Goal: Transaction & Acquisition: Purchase product/service

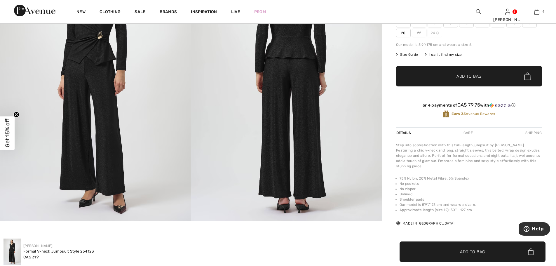
scroll to position [88, 0]
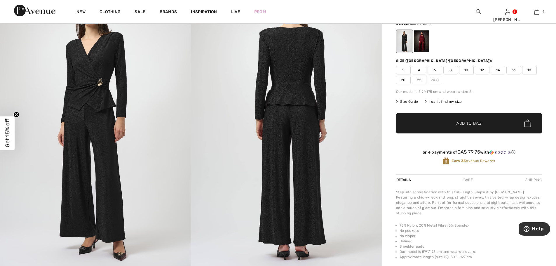
click at [424, 46] on div at bounding box center [421, 41] width 15 height 22
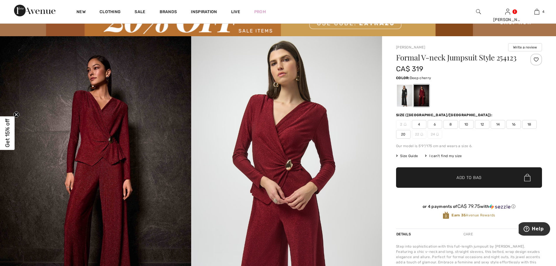
scroll to position [0, 0]
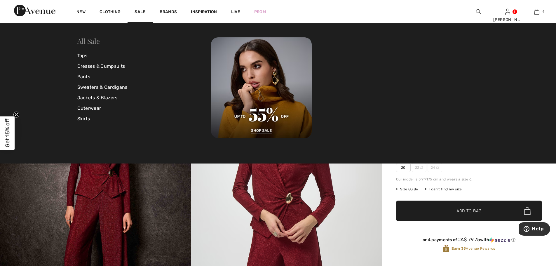
click at [89, 42] on link "All Sale" at bounding box center [88, 40] width 22 height 9
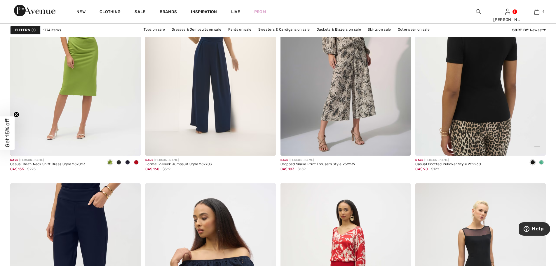
scroll to position [3297, 0]
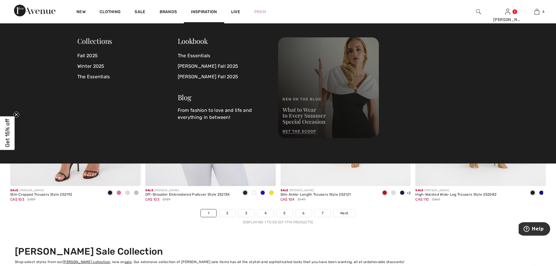
click at [352, 123] on img at bounding box center [328, 87] width 101 height 101
